Goal: Task Accomplishment & Management: Use online tool/utility

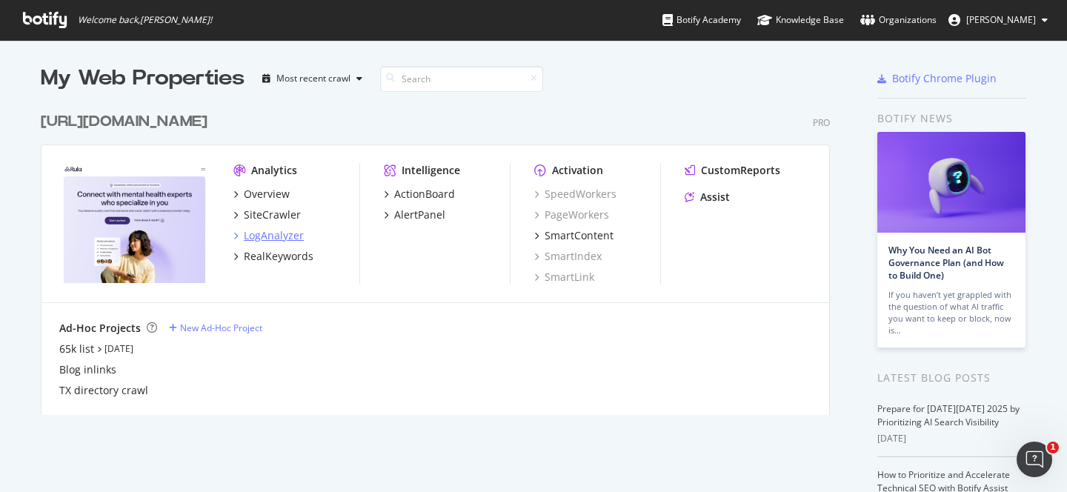
click at [282, 230] on div "LogAnalyzer" at bounding box center [274, 235] width 60 height 15
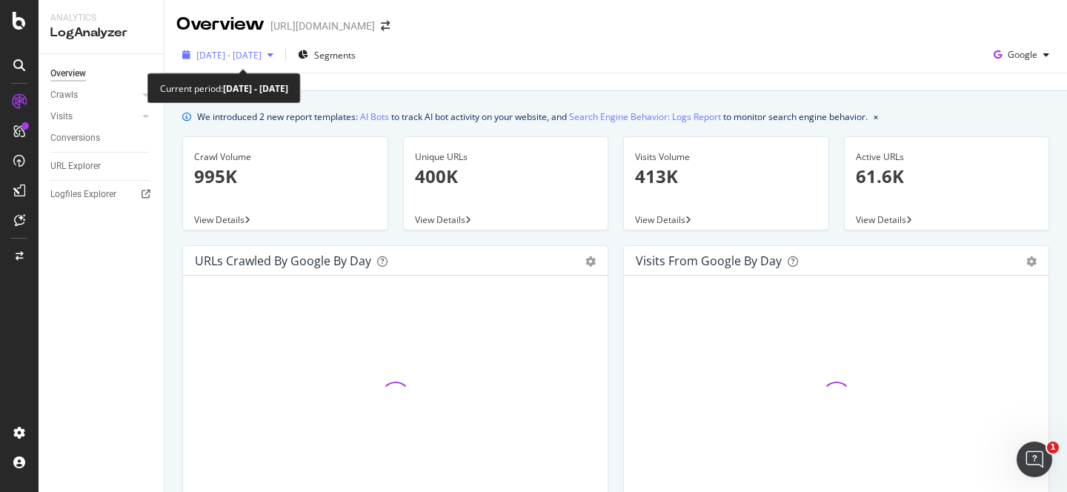
click at [279, 62] on div "2025 Sep. 6th - Oct. 5th" at bounding box center [227, 55] width 103 height 22
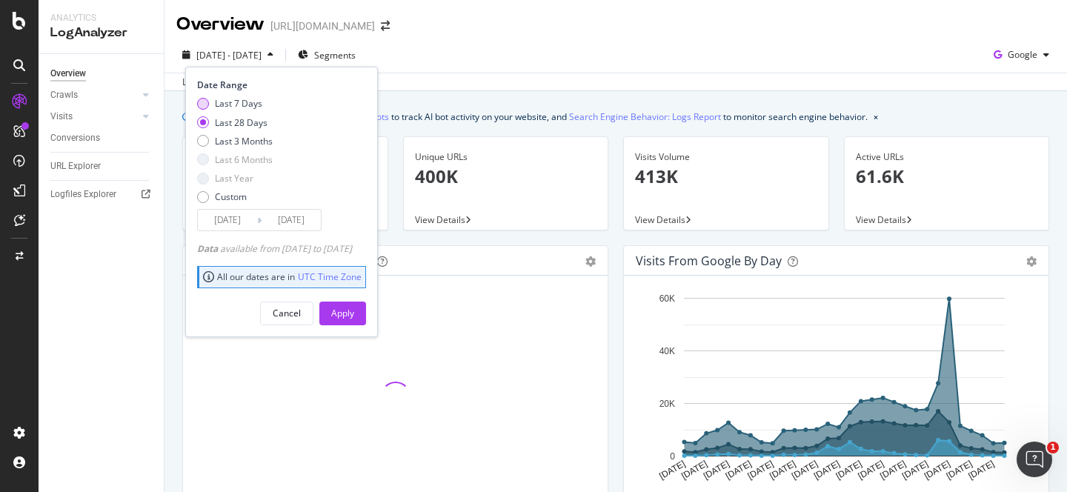
click at [256, 105] on div "Last 7 Days" at bounding box center [238, 103] width 47 height 13
type input "2025/09/29"
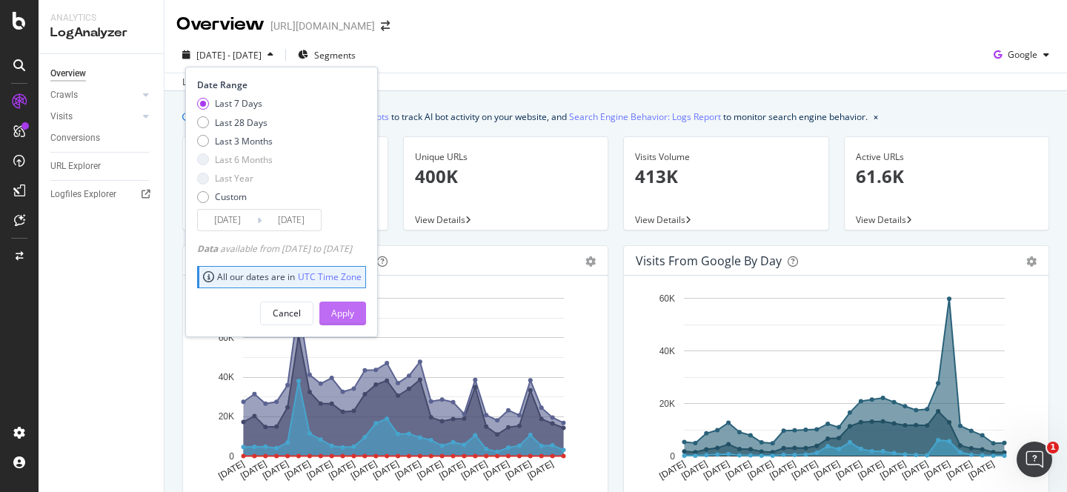
click at [354, 315] on div "Apply" at bounding box center [342, 313] width 23 height 13
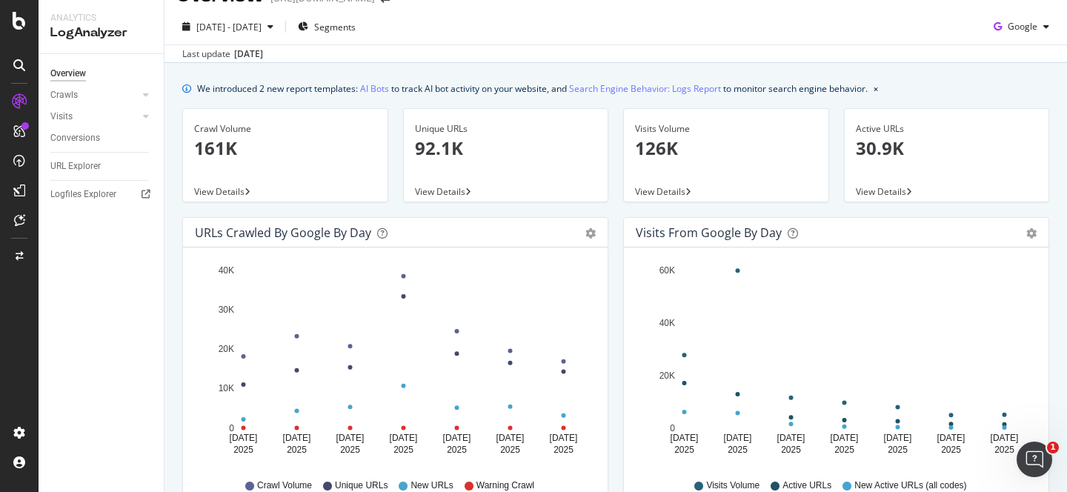
scroll to position [30, 0]
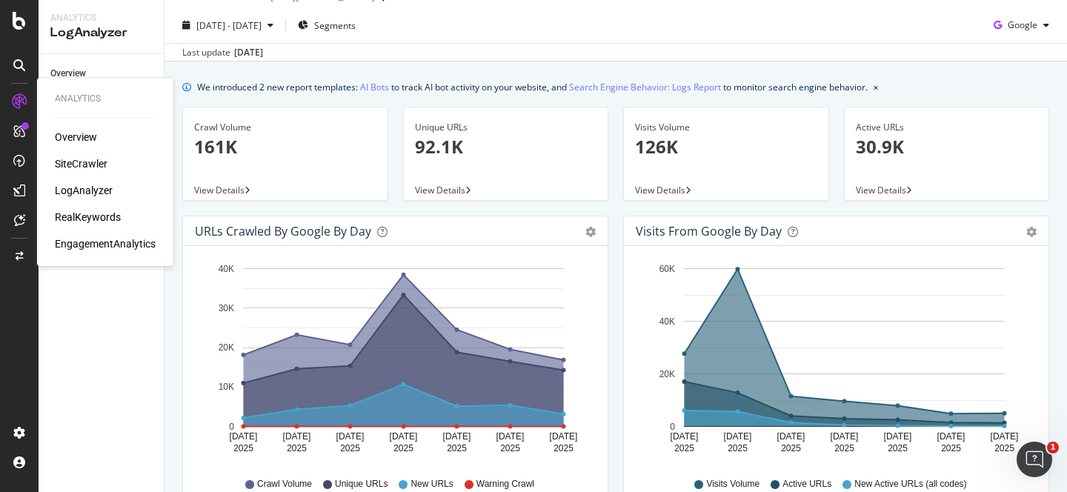
click at [102, 211] on div "RealKeywords" at bounding box center [88, 217] width 66 height 15
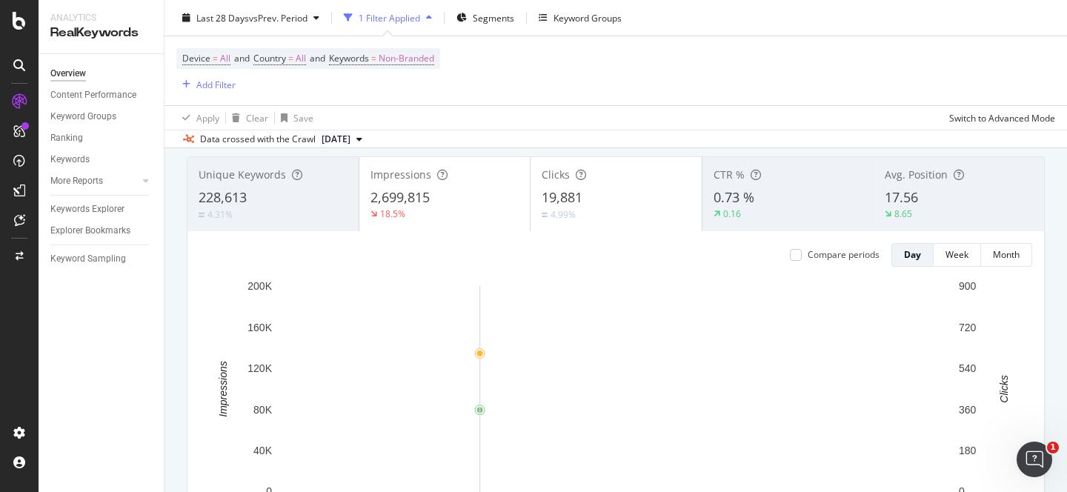
scroll to position [62, 0]
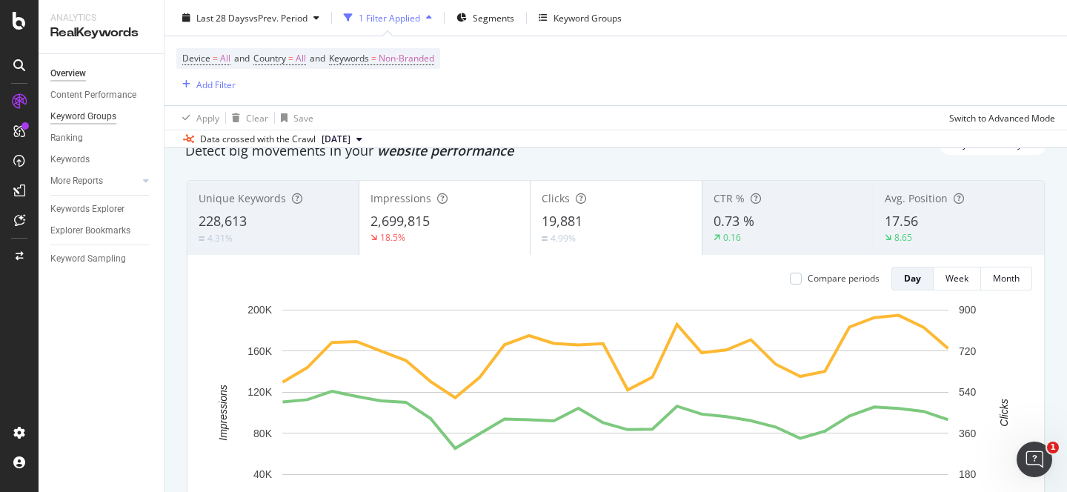
click at [99, 112] on div "Keyword Groups" at bounding box center [83, 117] width 66 height 16
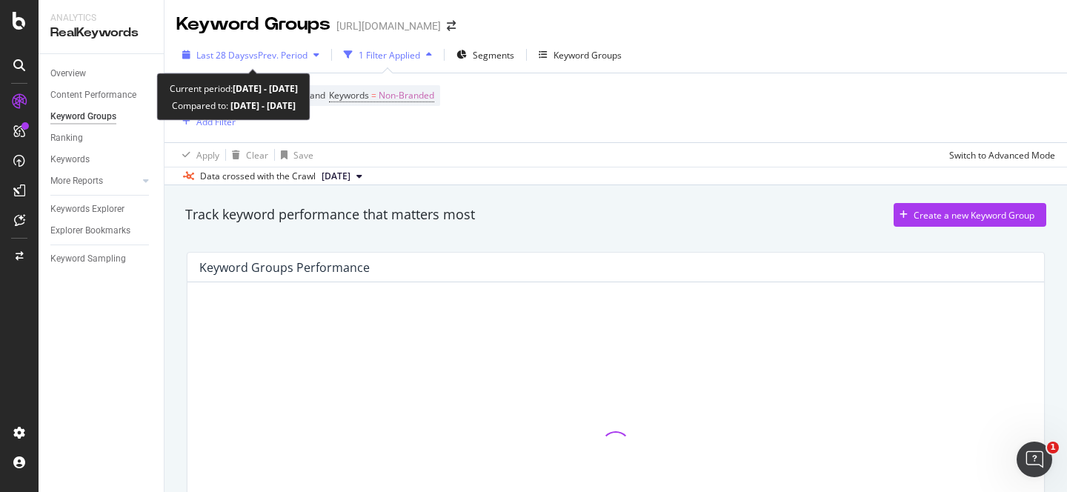
click at [283, 59] on span "vs Prev. Period" at bounding box center [278, 55] width 59 height 13
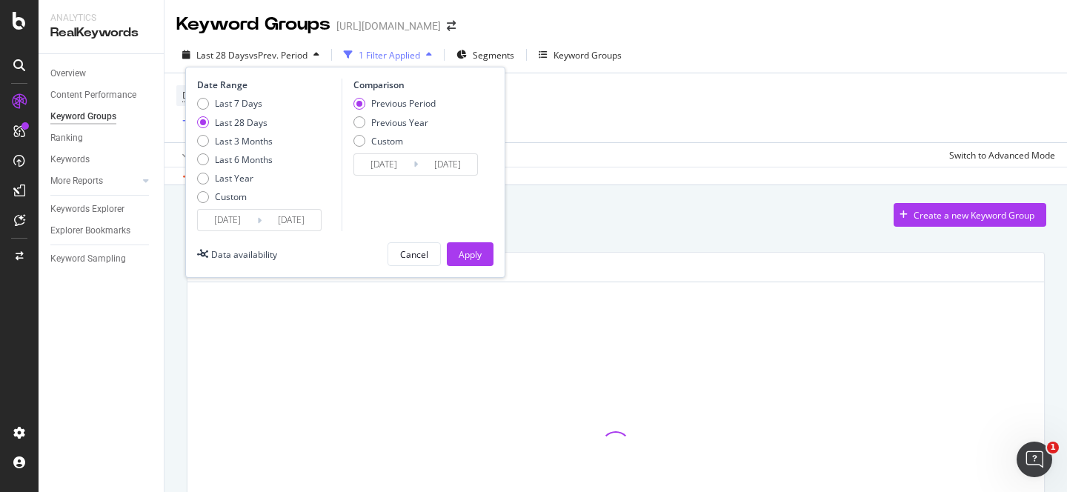
click at [249, 96] on div "Date Range Last 7 Days Last 28 Days Last 3 Months Last 6 Months Last Year Custo…" at bounding box center [267, 155] width 141 height 153
click at [246, 108] on div "Last 7 Days" at bounding box center [238, 103] width 47 height 13
type input "[DATE]"
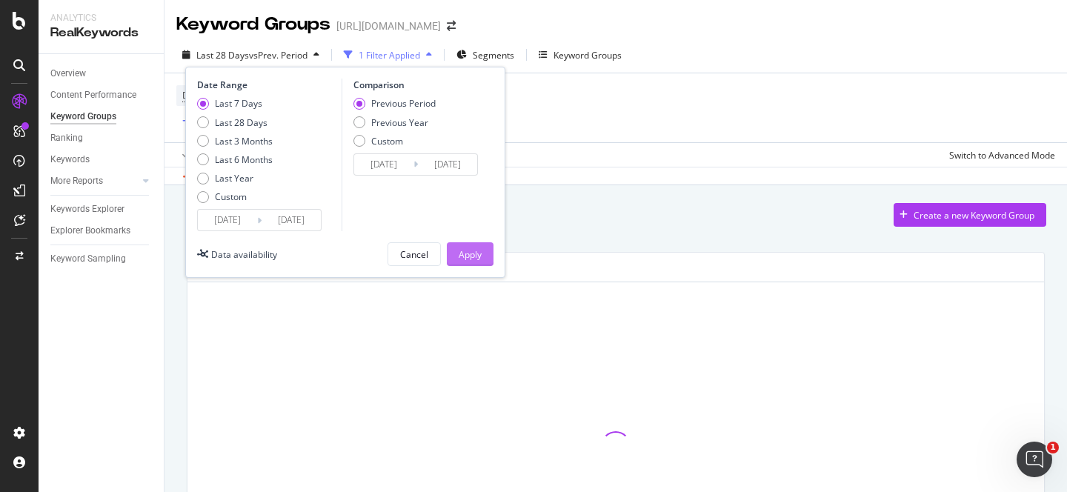
click at [477, 255] on div "Apply" at bounding box center [470, 254] width 23 height 13
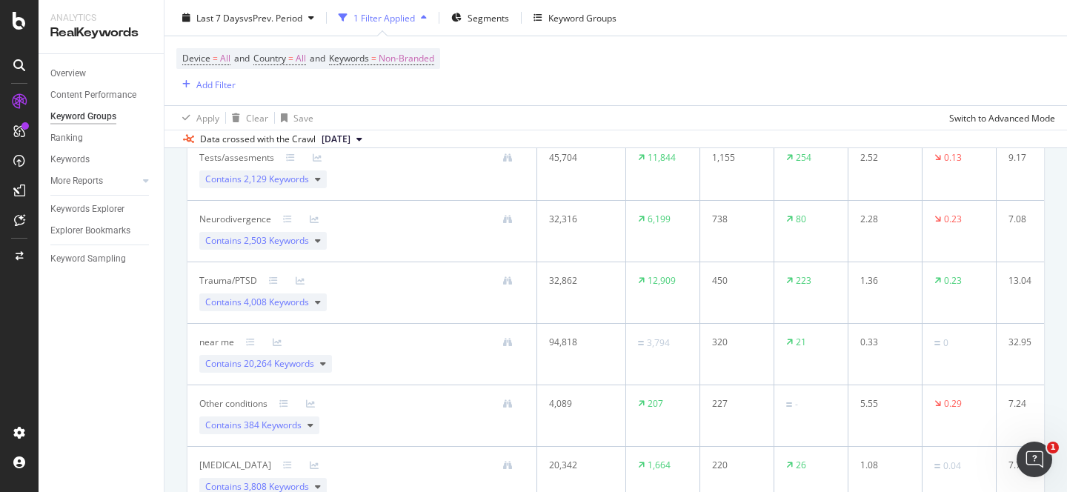
scroll to position [394, 0]
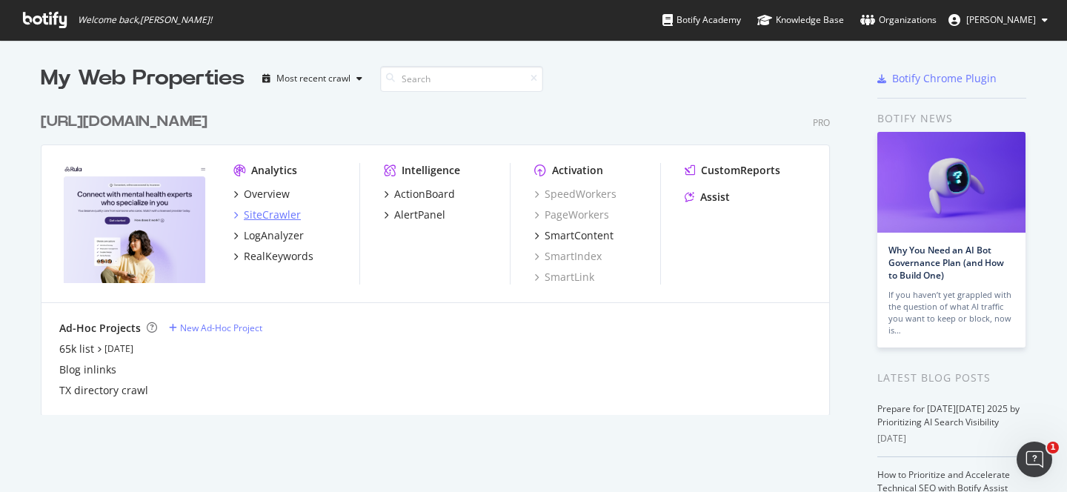
click at [285, 217] on div "SiteCrawler" at bounding box center [272, 215] width 57 height 15
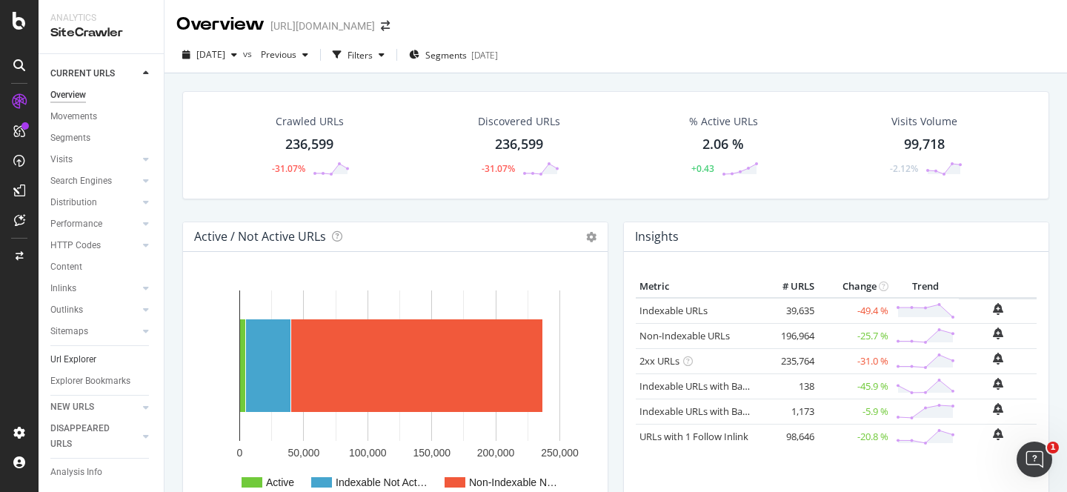
click at [96, 362] on link "Url Explorer" at bounding box center [101, 360] width 103 height 16
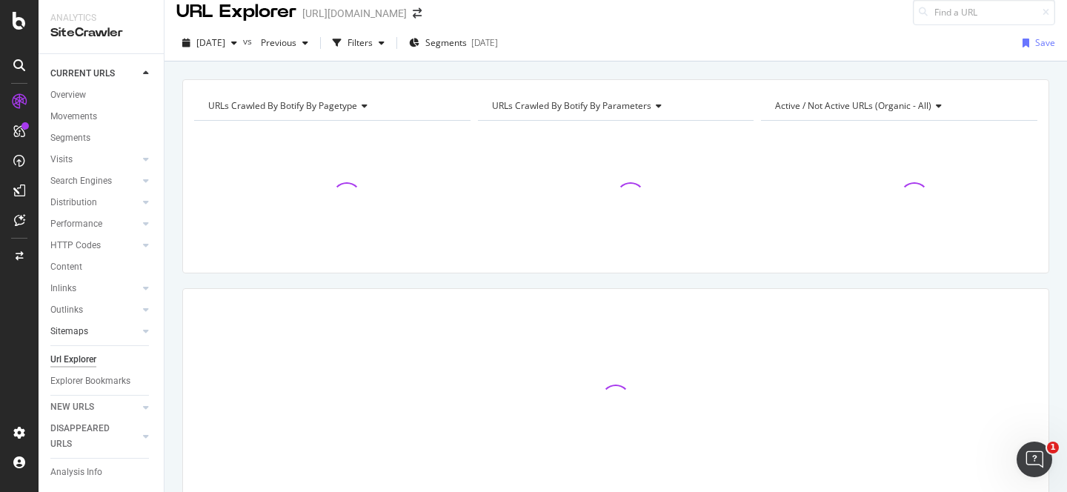
scroll to position [5, 0]
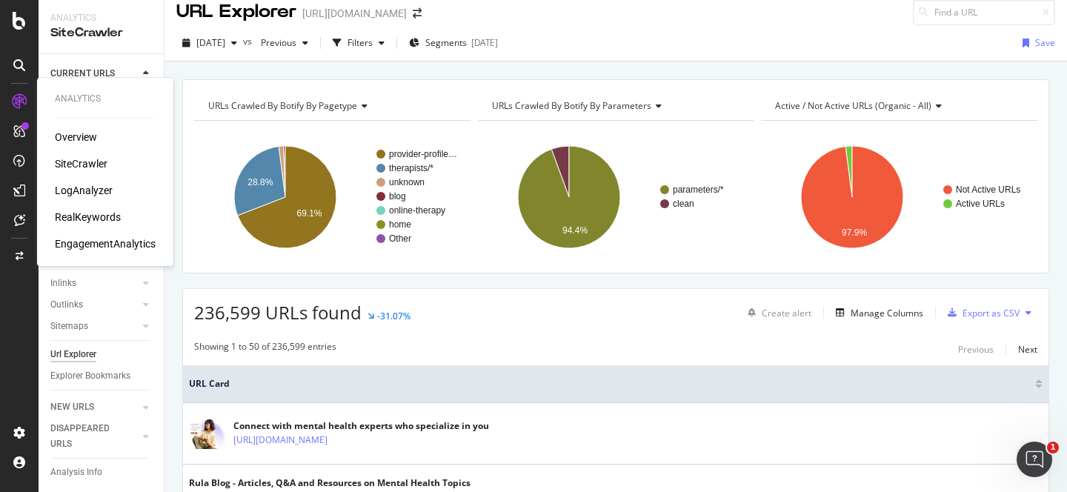
click at [105, 215] on div "RealKeywords" at bounding box center [88, 217] width 66 height 15
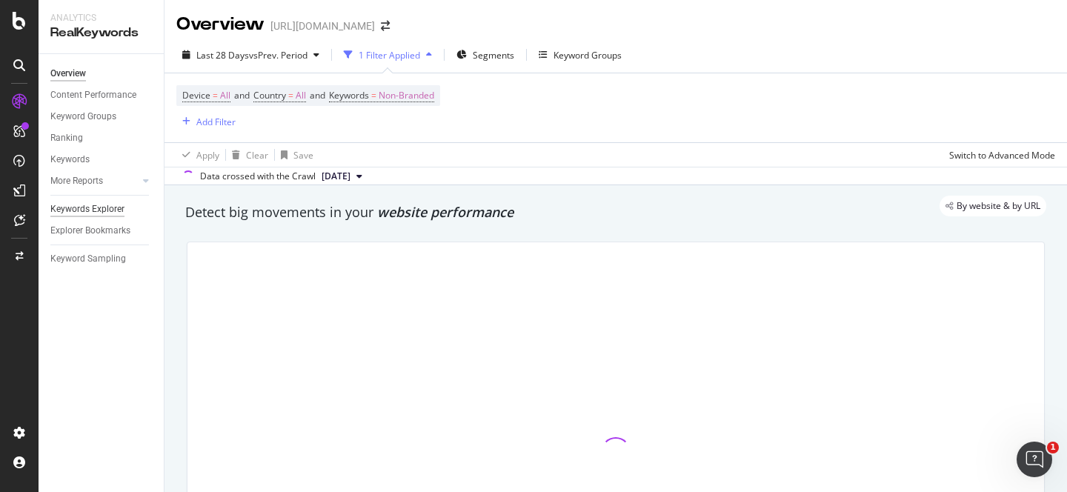
click at [110, 207] on div "Keywords Explorer" at bounding box center [87, 210] width 74 height 16
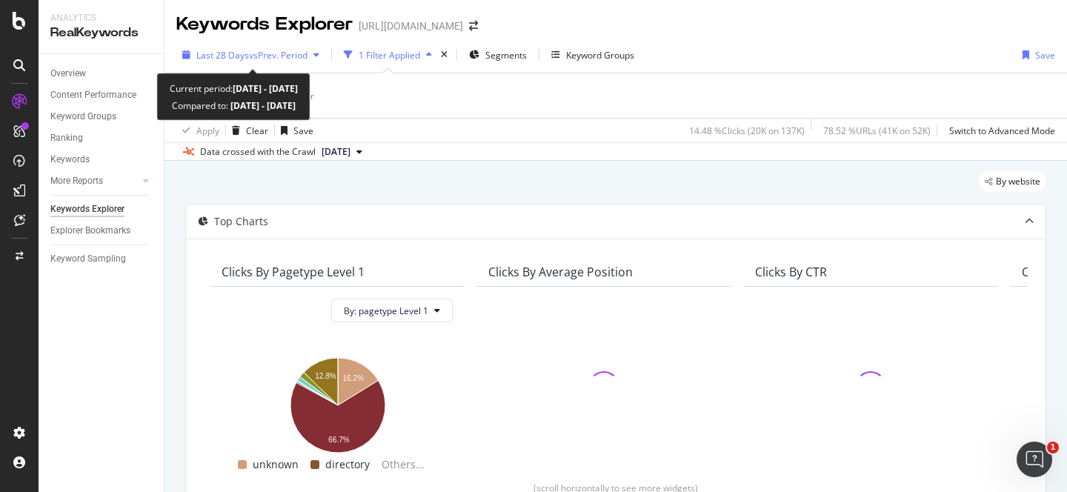
click at [308, 57] on span "vs Prev. Period" at bounding box center [278, 55] width 59 height 13
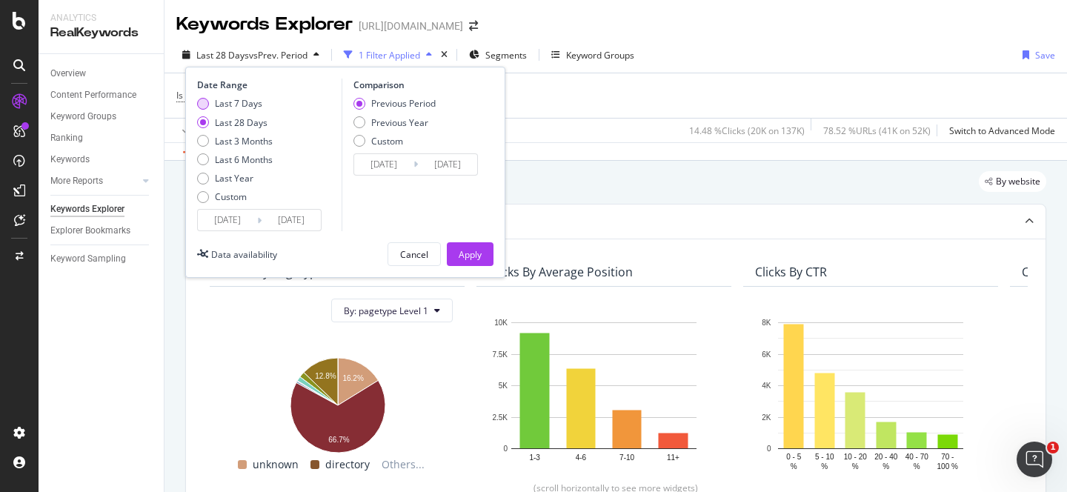
click at [254, 106] on div "Last 7 Days" at bounding box center [238, 103] width 47 height 13
type input "[DATE]"
click at [483, 262] on button "Apply" at bounding box center [470, 254] width 47 height 24
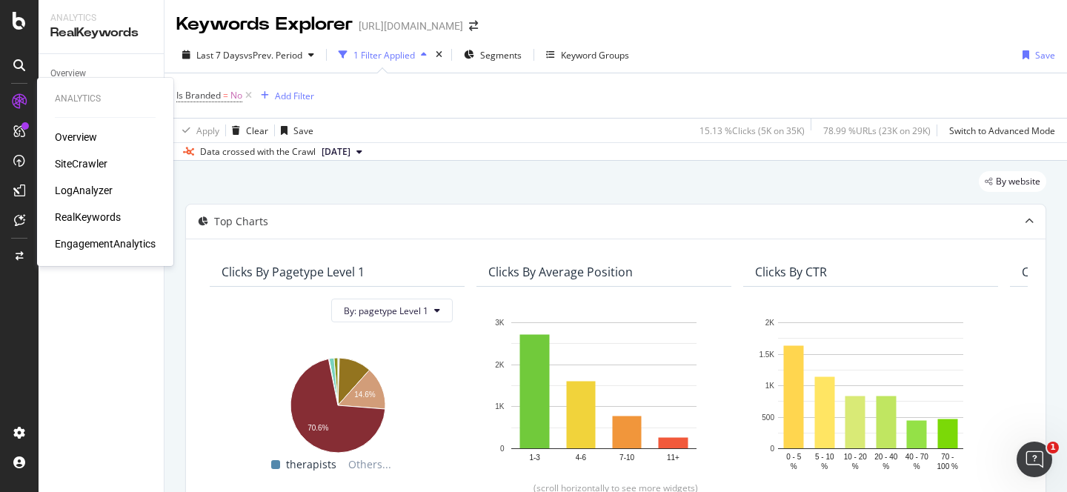
click at [104, 164] on div "SiteCrawler" at bounding box center [81, 163] width 53 height 15
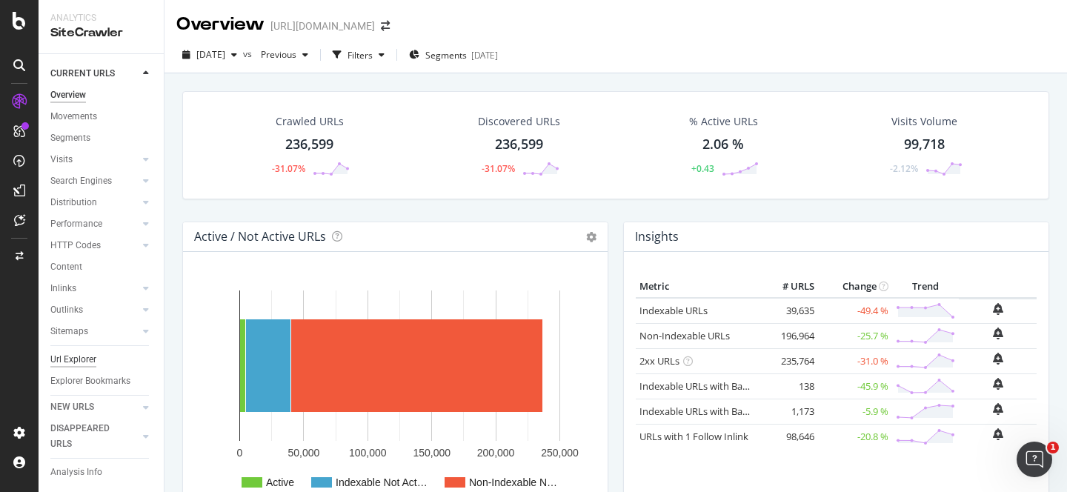
click at [91, 364] on div "Url Explorer" at bounding box center [73, 360] width 46 height 16
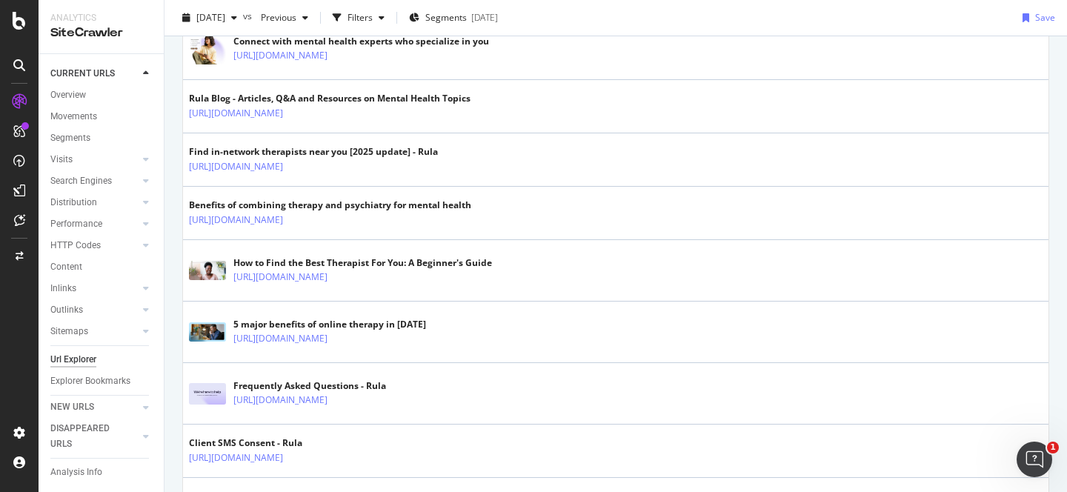
scroll to position [5, 0]
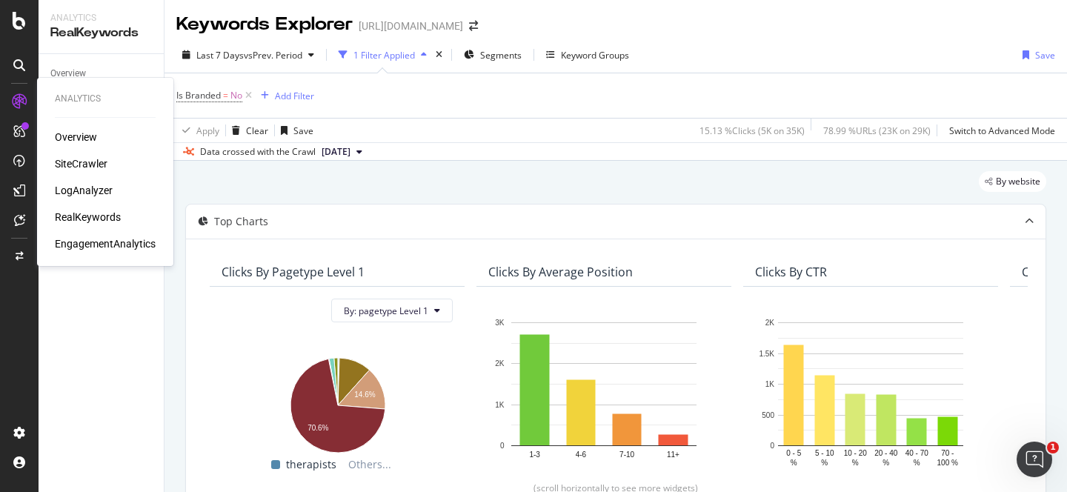
click at [87, 165] on div "SiteCrawler" at bounding box center [81, 163] width 53 height 15
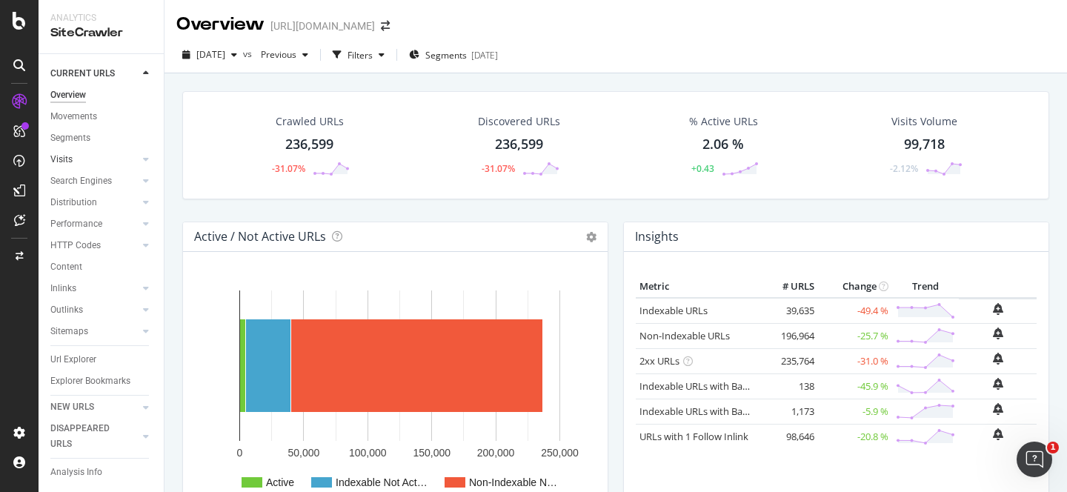
click at [84, 162] on link "Visits" at bounding box center [94, 160] width 88 height 16
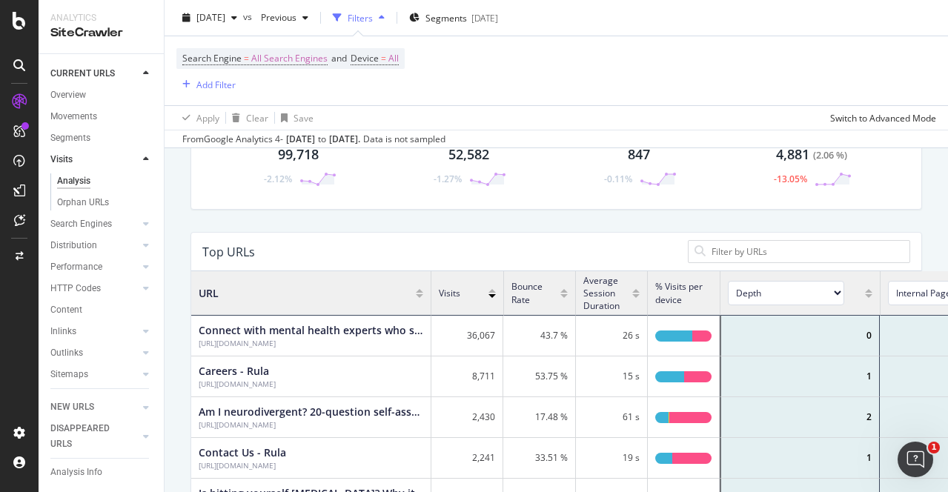
scroll to position [445, 730]
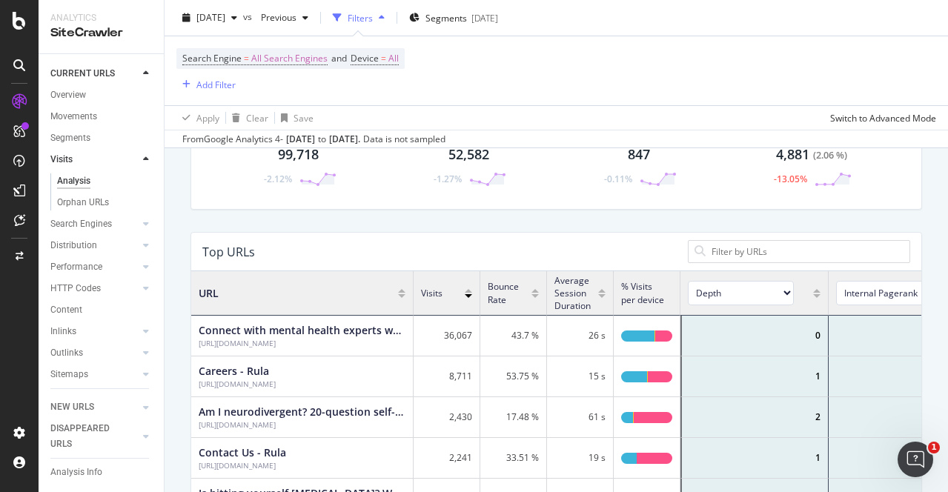
click at [23, 30] on div at bounding box center [19, 246] width 39 height 492
click at [19, 25] on icon at bounding box center [19, 21] width 13 height 18
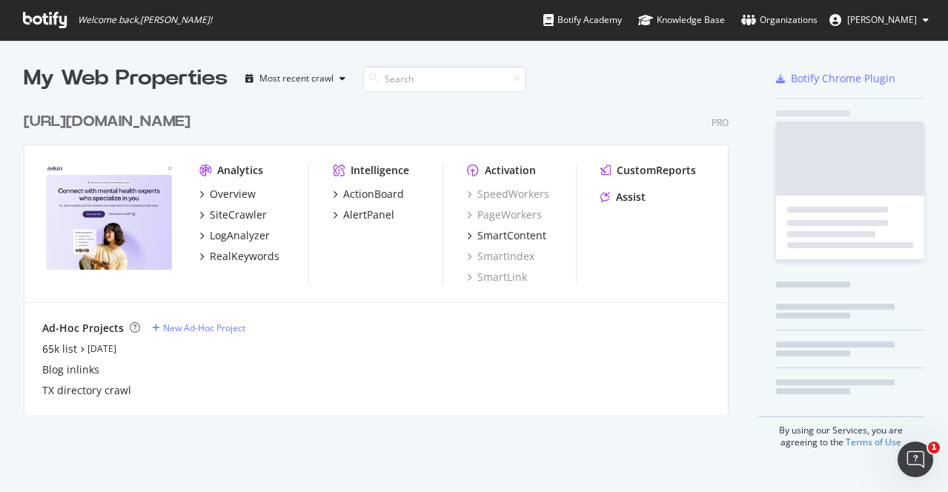
scroll to position [492, 948]
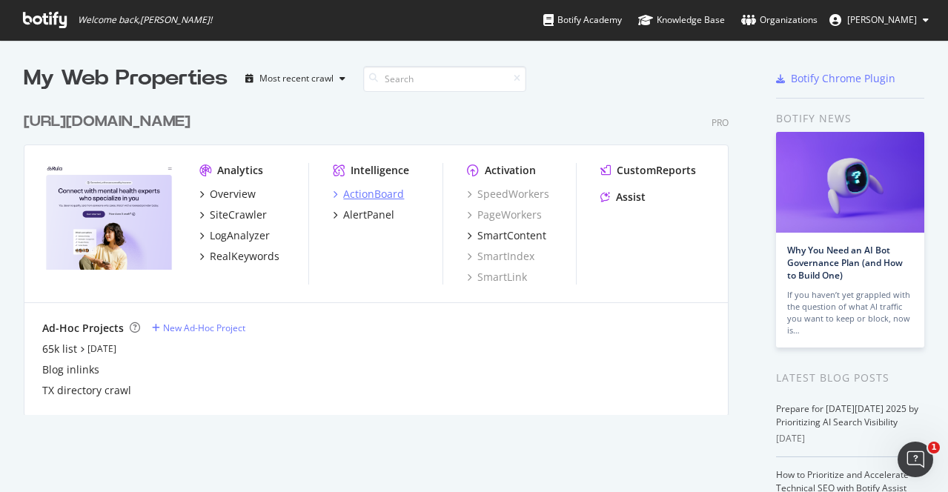
click at [380, 188] on div "ActionBoard" at bounding box center [373, 194] width 61 height 15
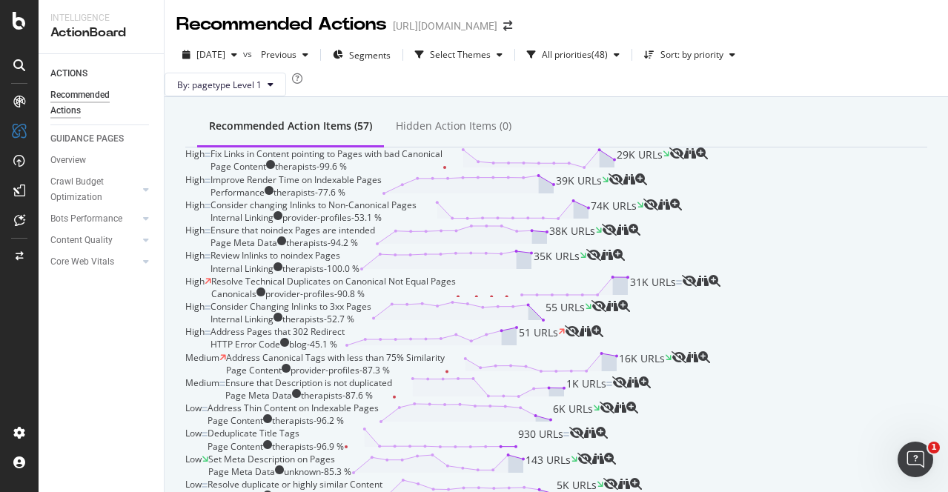
scroll to position [290, 0]
click at [426, 282] on div "Resolve Technical Duplicates on Canonical Not Equal Pages" at bounding box center [333, 281] width 245 height 13
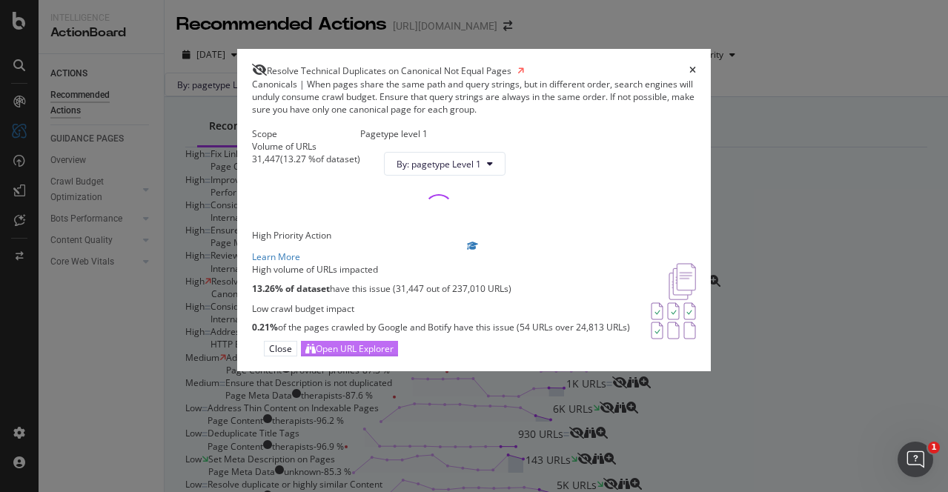
click at [394, 355] on div "Open URL Explorer" at bounding box center [355, 348] width 78 height 13
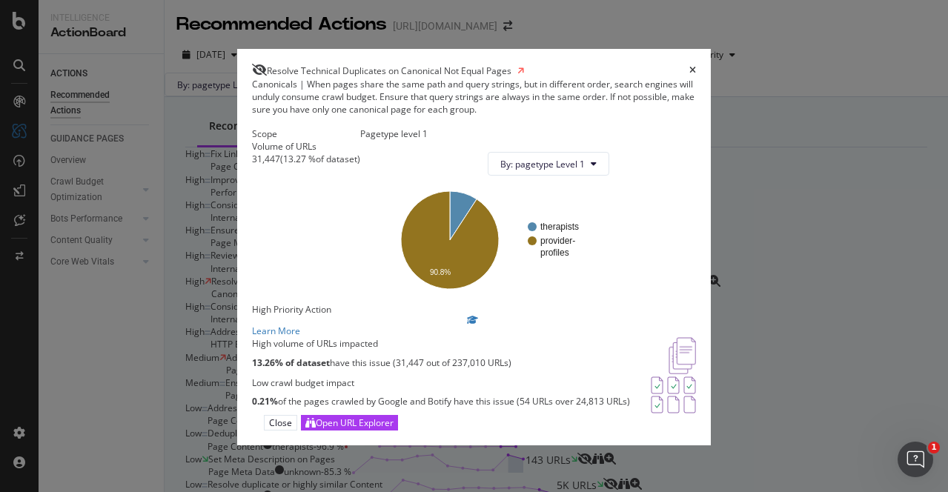
click at [696, 66] on icon "times" at bounding box center [692, 70] width 7 height 9
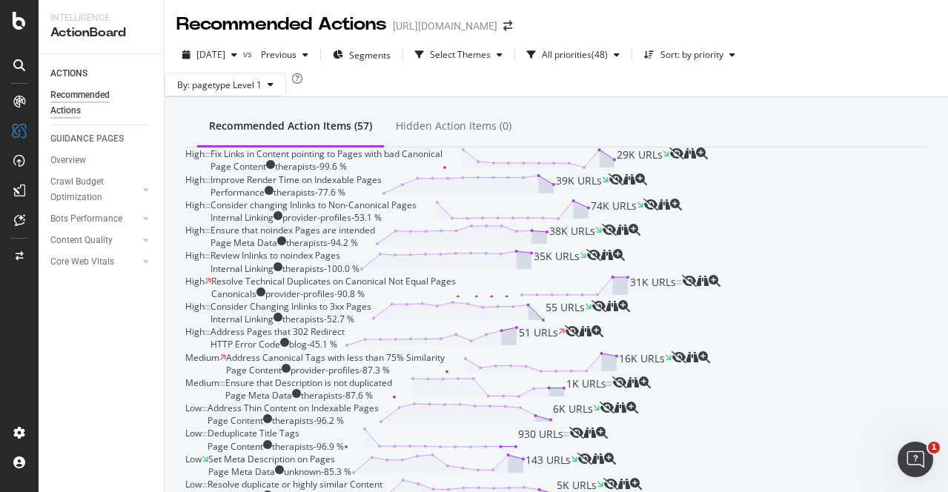
scroll to position [244, 0]
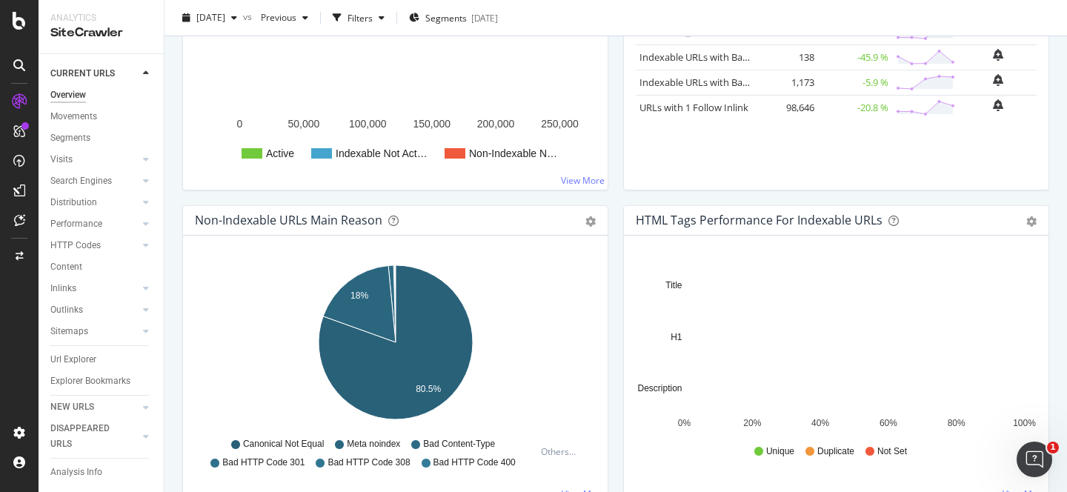
scroll to position [405, 0]
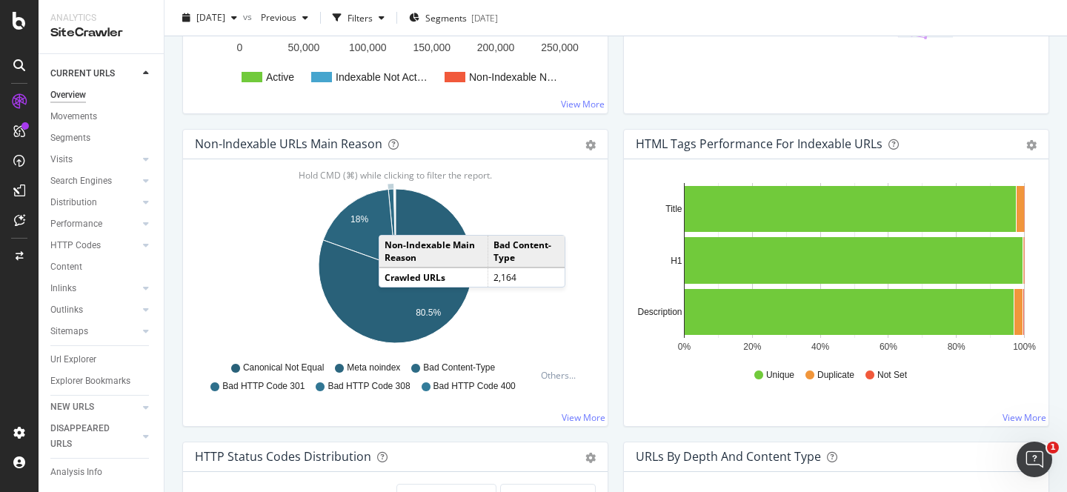
click at [394, 220] on icon "A chart." at bounding box center [391, 227] width 7 height 77
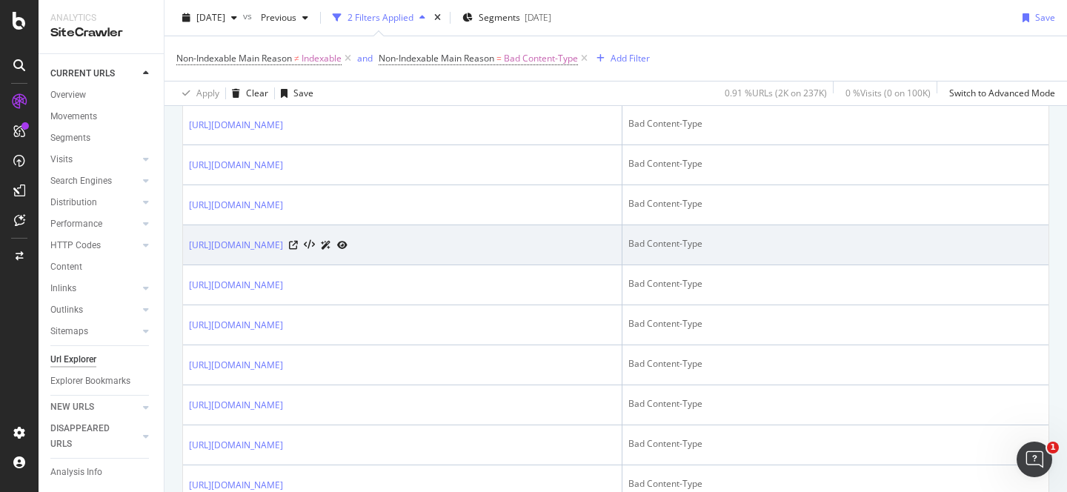
scroll to position [1183, 0]
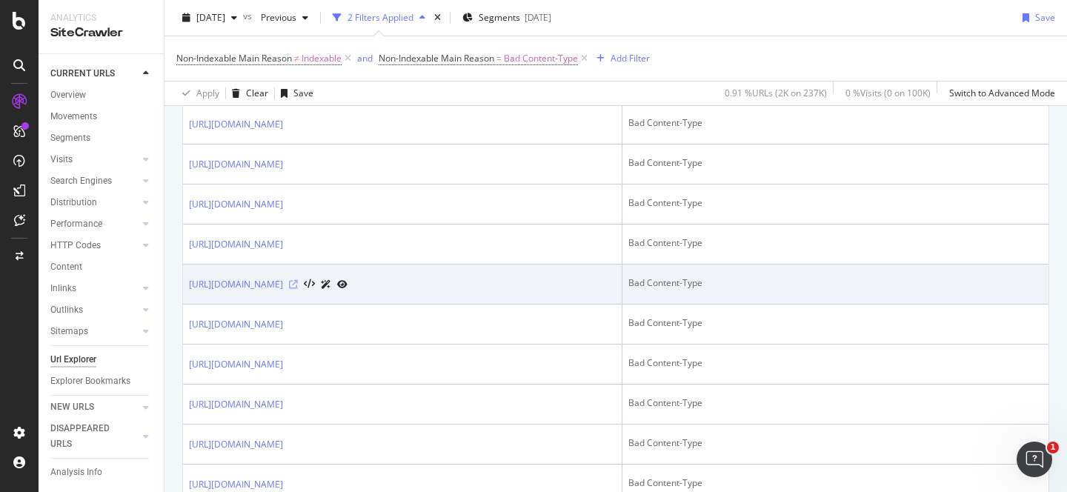
click at [298, 286] on icon at bounding box center [293, 284] width 9 height 9
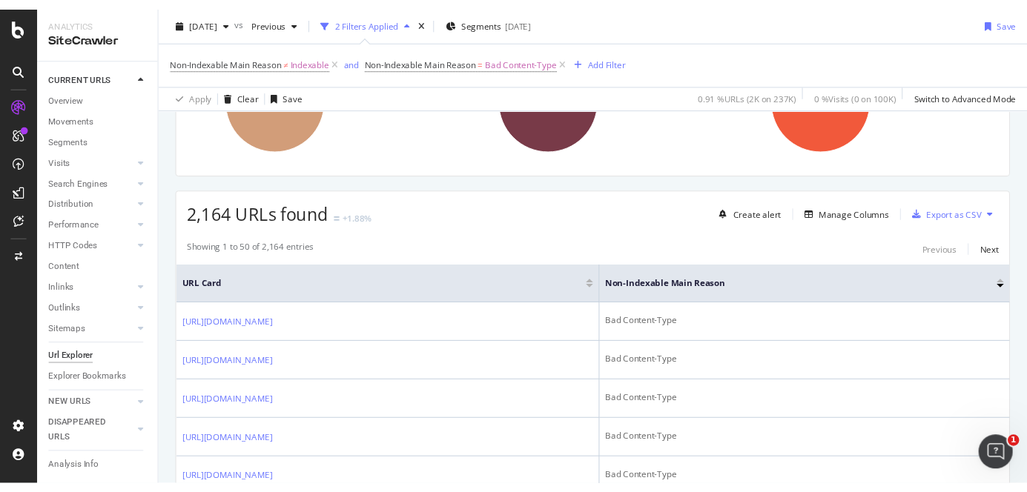
scroll to position [161, 0]
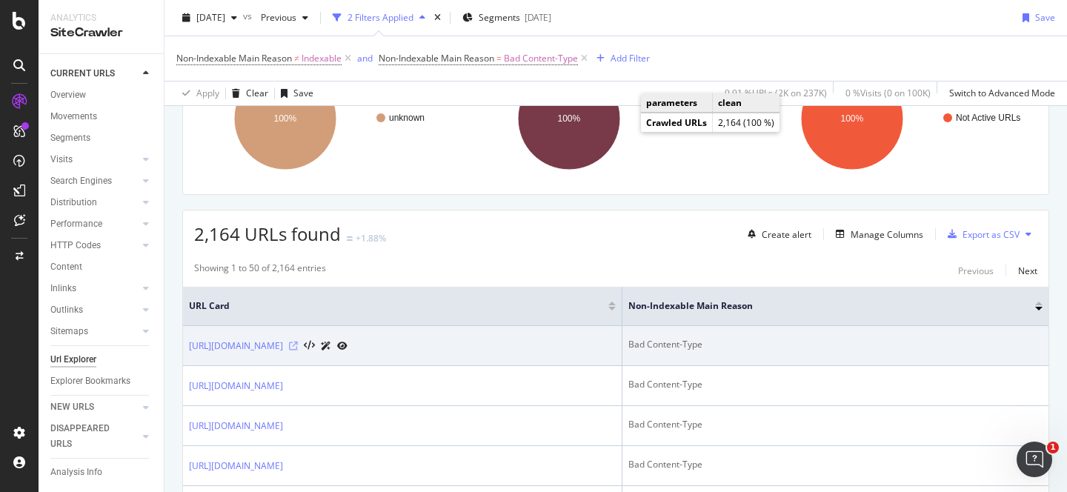
click at [298, 347] on icon at bounding box center [293, 346] width 9 height 9
drag, startPoint x: 184, startPoint y: 347, endPoint x: 430, endPoint y: 341, distance: 246.2
click at [430, 341] on td "https://therapistsupport.rula.com/hc/article_attachments/22335040832923" at bounding box center [403, 346] width 440 height 40
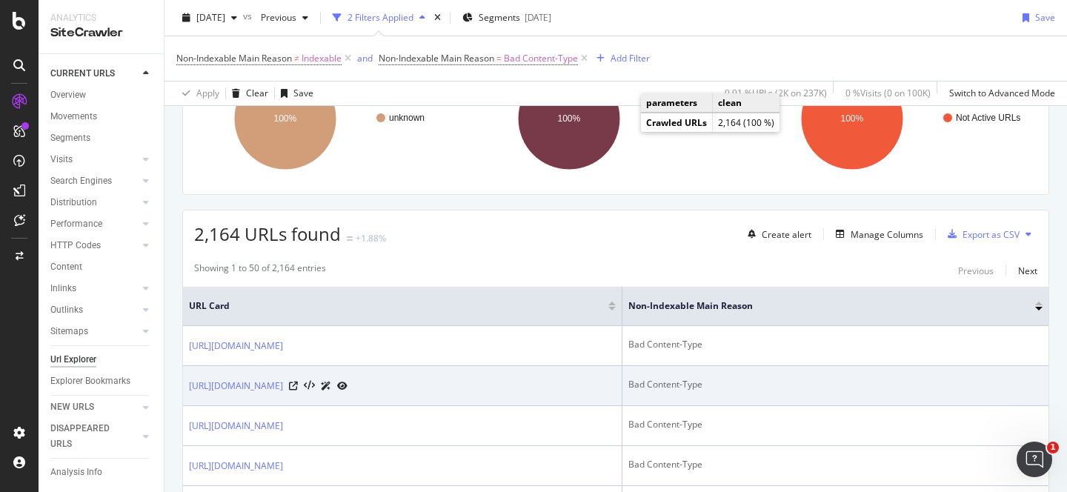
copy link "https://therapistsupport.rula.com/hc/article_attachments/"
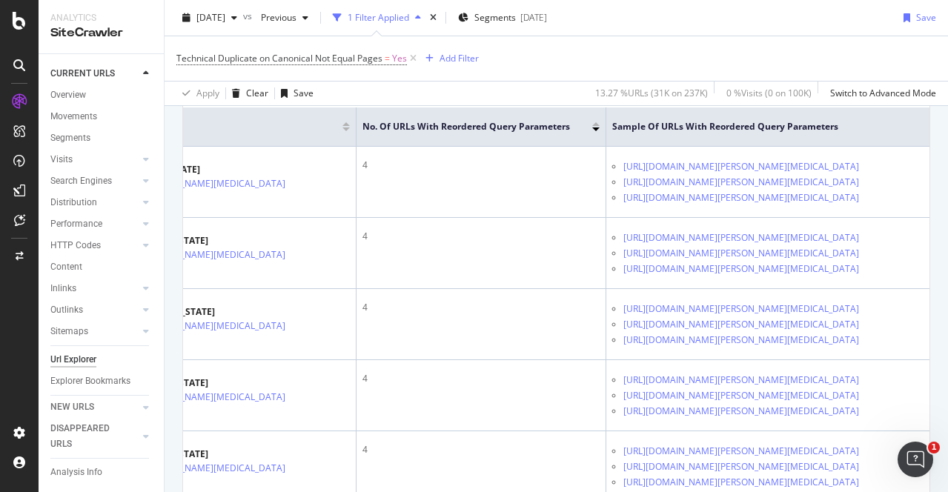
scroll to position [0, 245]
